Goal: Task Accomplishment & Management: Manage account settings

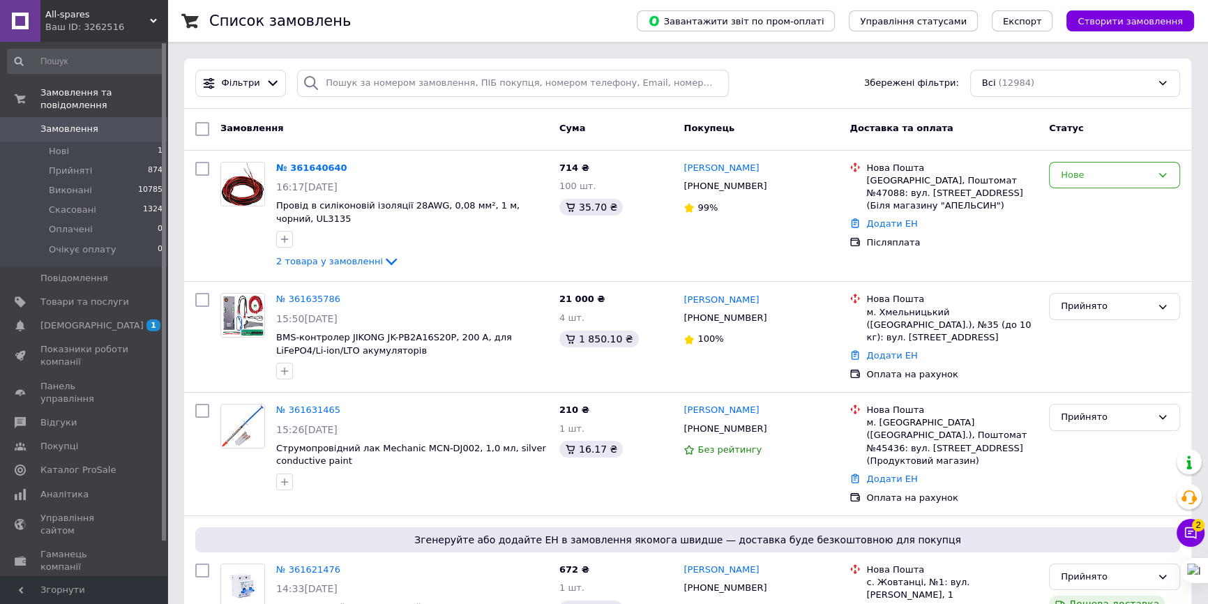
click at [66, 123] on span "Замовлення" at bounding box center [69, 129] width 58 height 13
click at [77, 319] on span "[DEMOGRAPHIC_DATA]" at bounding box center [91, 325] width 103 height 13
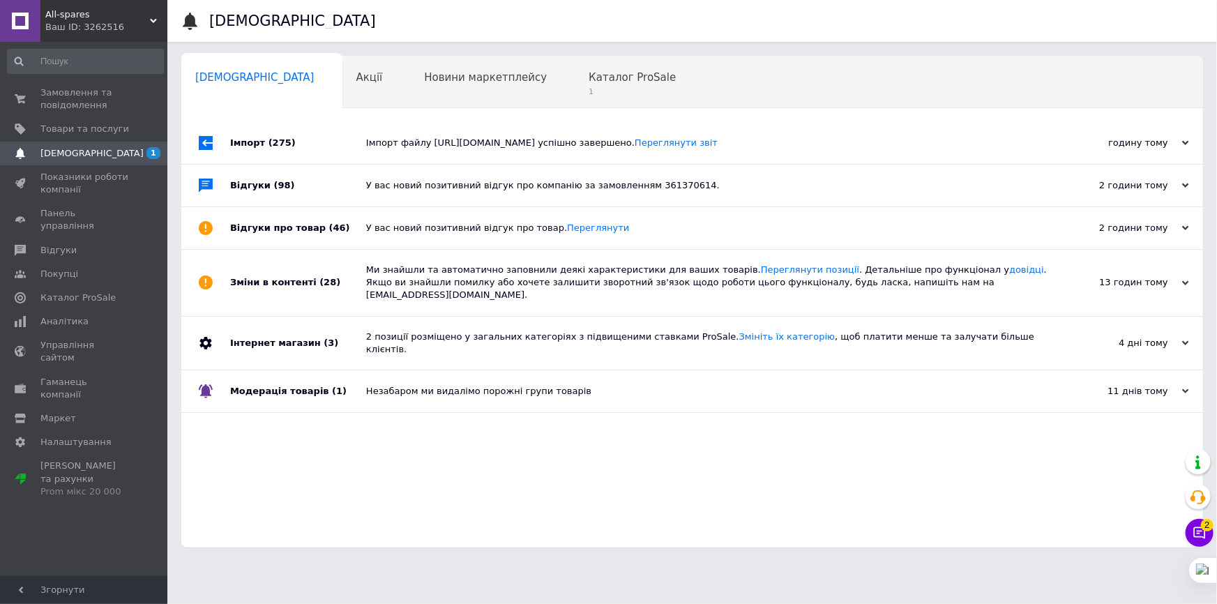
click at [84, 150] on span "[DEMOGRAPHIC_DATA]" at bounding box center [91, 153] width 103 height 13
click at [56, 90] on span "Замовлення та повідомлення" at bounding box center [84, 98] width 89 height 25
